Goal: Find specific page/section: Find specific page/section

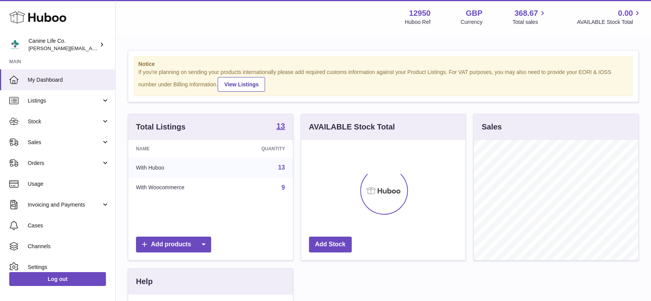
scroll to position [120, 164]
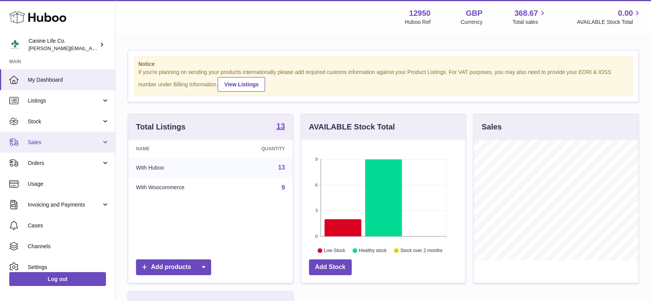
click at [48, 142] on span "Sales" at bounding box center [65, 142] width 74 height 7
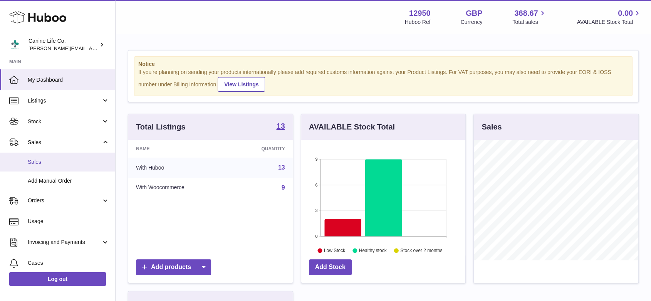
click at [44, 166] on link "Sales" at bounding box center [57, 162] width 115 height 19
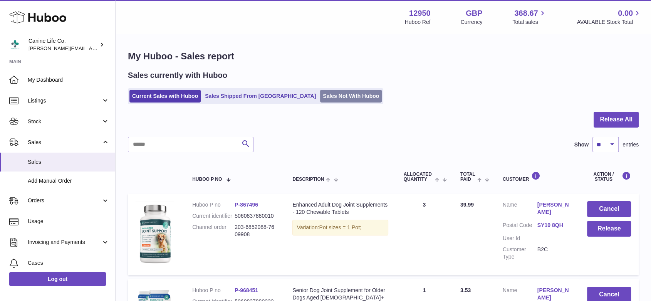
click at [329, 99] on link "Sales Not With Huboo" at bounding box center [351, 96] width 62 height 13
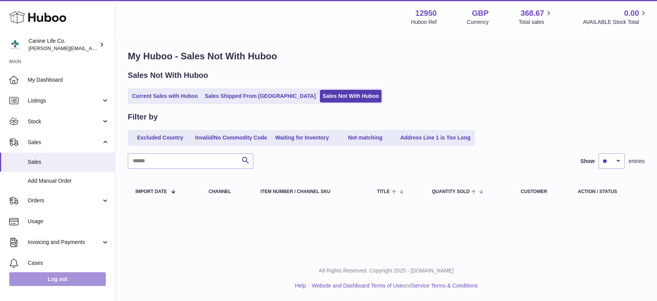
click at [81, 283] on link "Log out" at bounding box center [57, 279] width 97 height 14
